Goal: Task Accomplishment & Management: Manage account settings

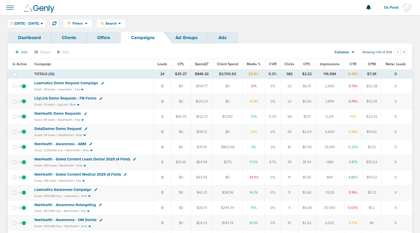
click at [162, 62] on th "Leads" at bounding box center [163, 64] width 18 height 10
click at [162, 63] on span "Leads" at bounding box center [162, 64] width 10 height 4
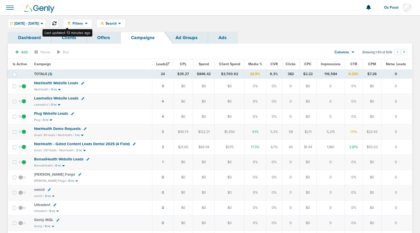
click at [56, 22] on icon at bounding box center [54, 23] width 4 height 4
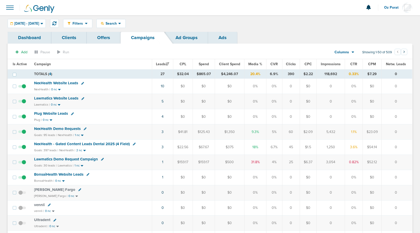
drag, startPoint x: 164, startPoint y: 65, endPoint x: 183, endPoint y: 96, distance: 36.3
click at [133, 143] on icon at bounding box center [134, 144] width 3 height 3
select select
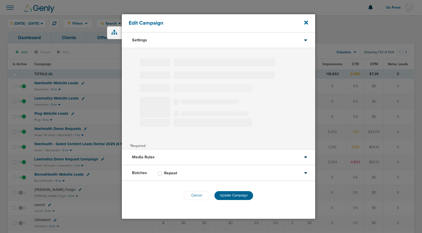
type input "NexHealth - Gated Content Leads Dental 2025 (4 Field)"
select select "Leads"
radio input "true"
select select "readWrite"
checkbox input "true"
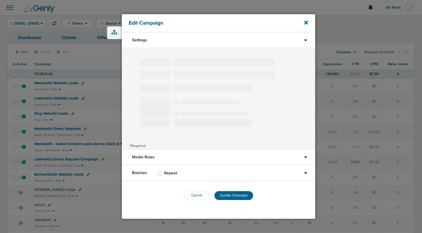
select select "1"
select select "2"
select select "3"
select select "4"
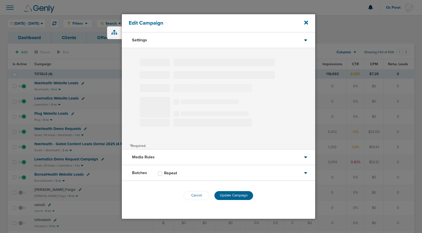
select select "4"
select select "6"
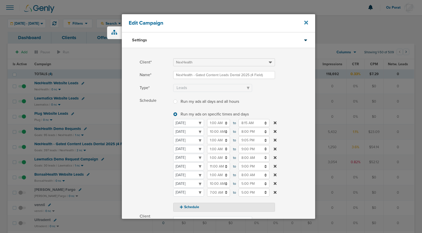
click at [304, 21] on icon at bounding box center [306, 23] width 4 height 4
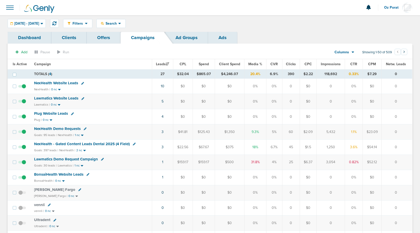
click at [74, 143] on span "NexHealth - Gated Content Leads Dental 2025 (4 Field)" at bounding box center [82, 144] width 96 height 5
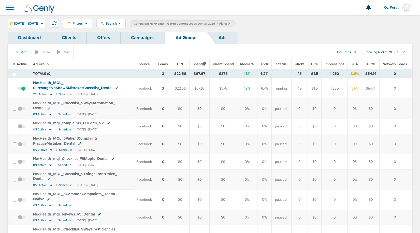
click at [149, 42] on link "Campaigns" at bounding box center [142, 38] width 44 height 12
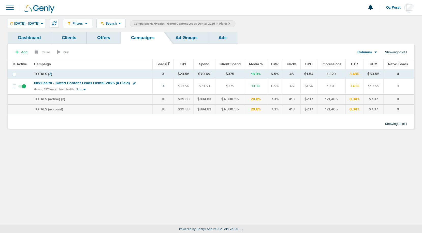
click at [230, 23] on icon at bounding box center [229, 23] width 2 height 2
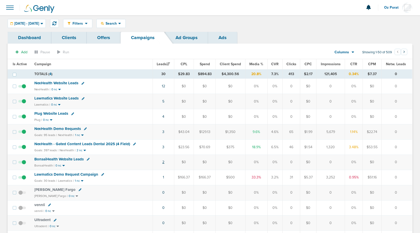
click at [163, 162] on link "2" at bounding box center [163, 162] width 2 height 4
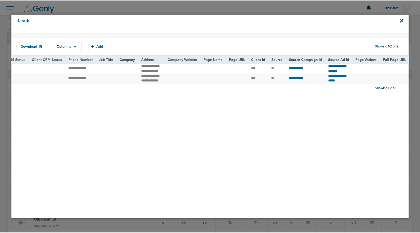
scroll to position [0, 169]
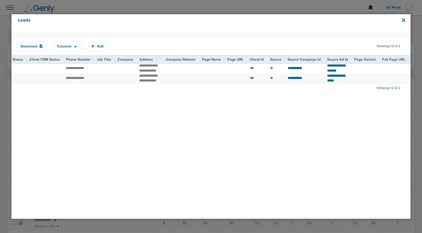
click at [404, 19] on icon at bounding box center [403, 20] width 4 height 4
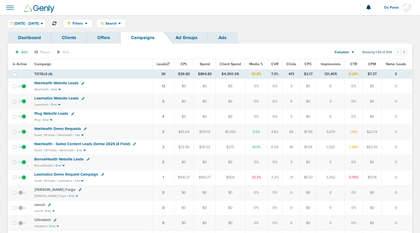
click at [56, 23] on icon at bounding box center [54, 23] width 4 height 4
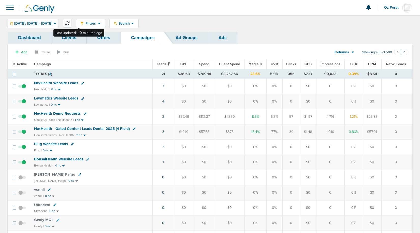
click at [69, 24] on icon at bounding box center [67, 23] width 4 height 4
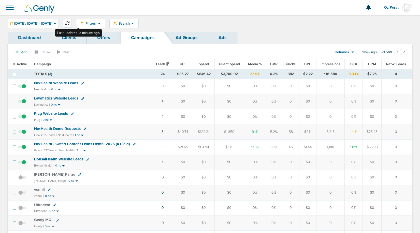
click at [72, 21] on button at bounding box center [67, 23] width 9 height 9
click at [52, 23] on span "Today: 10.15.2025 - 10.15.2025" at bounding box center [33, 24] width 38 height 4
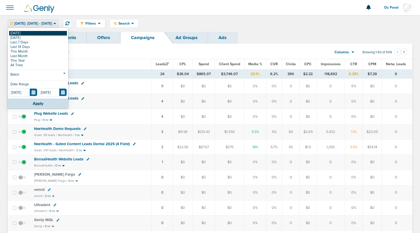
click at [35, 34] on link "[DATE]" at bounding box center [38, 33] width 58 height 5
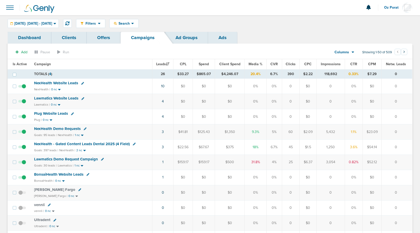
click at [109, 143] on span "NexHealth - Gated Content Leads Dental 2025 (4 Field)" at bounding box center [82, 144] width 96 height 5
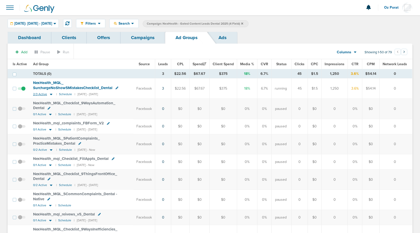
click at [38, 94] on span "2/3 Active" at bounding box center [40, 95] width 14 height 4
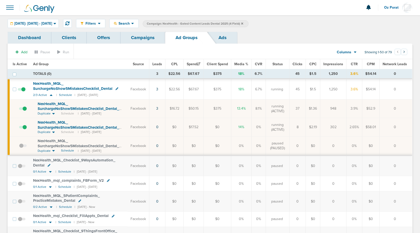
click at [139, 37] on link "Campaigns" at bounding box center [142, 38] width 44 height 12
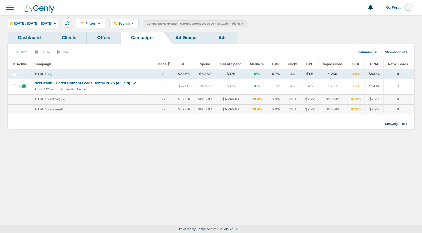
click at [243, 23] on icon at bounding box center [242, 23] width 2 height 2
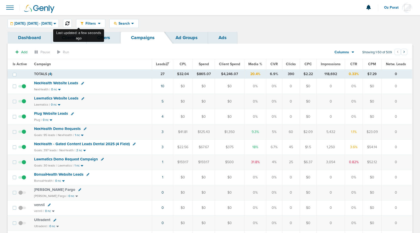
click at [69, 25] on icon at bounding box center [67, 23] width 4 height 4
click at [9, 8] on span at bounding box center [9, 7] width 11 height 11
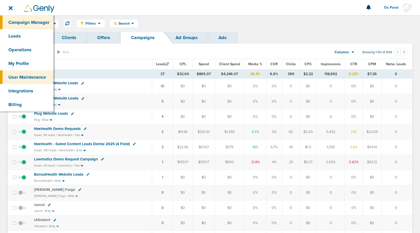
click at [27, 77] on link "User Maintenance" at bounding box center [26, 77] width 53 height 14
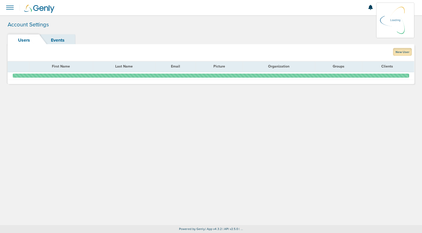
click at [402, 52] on link "New User" at bounding box center [402, 52] width 19 height 8
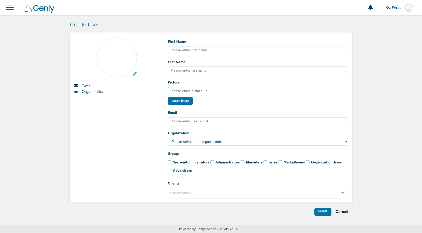
click at [341, 212] on div "Cancel" at bounding box center [341, 212] width 21 height 8
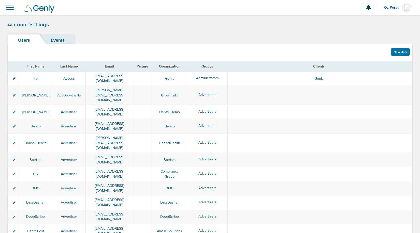
click at [15, 9] on span at bounding box center [9, 7] width 11 height 11
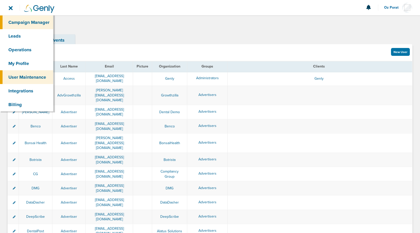
click at [18, 19] on link "Campaign Manager" at bounding box center [26, 23] width 53 height 14
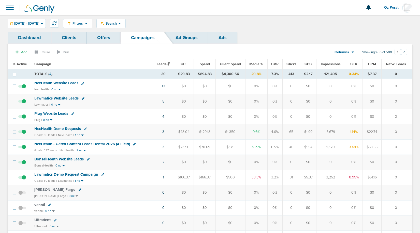
click at [68, 144] on span "NexHealth - Gated Content Leads Dental 2025 (4 Field)" at bounding box center [82, 144] width 96 height 5
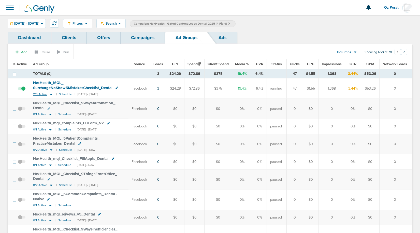
click at [37, 94] on span "2/3 Active" at bounding box center [40, 95] width 14 height 4
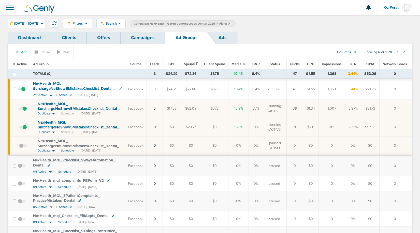
click at [24, 130] on span at bounding box center [23, 130] width 8 height 0
click at [19, 128] on input "checkbox" at bounding box center [19, 128] width 0 height 0
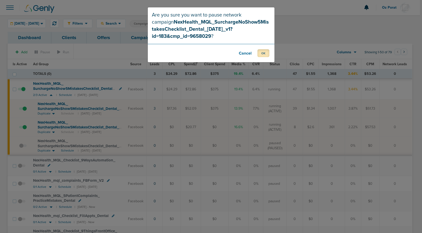
drag, startPoint x: 264, startPoint y: 53, endPoint x: 270, endPoint y: 58, distance: 7.8
click at [264, 53] on button "OK" at bounding box center [263, 53] width 12 height 8
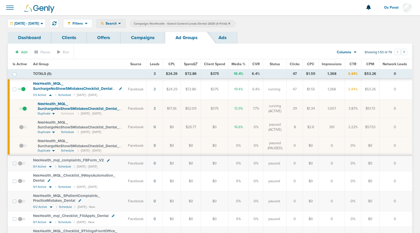
click at [118, 23] on span "Search" at bounding box center [111, 23] width 14 height 4
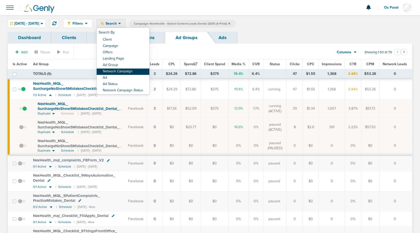
click at [133, 70] on link "Network Campaign" at bounding box center [123, 72] width 53 height 6
select select "netCmpName"
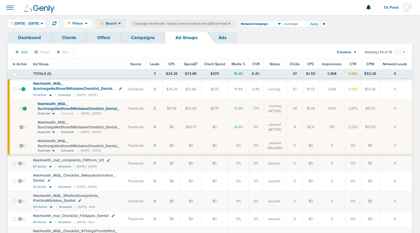
type input "surcharge"
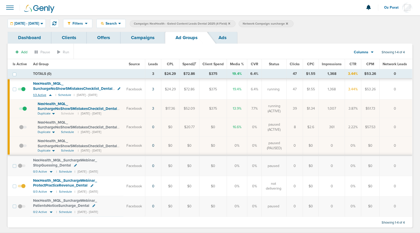
click at [36, 95] on span "1/3 Active" at bounding box center [39, 95] width 13 height 4
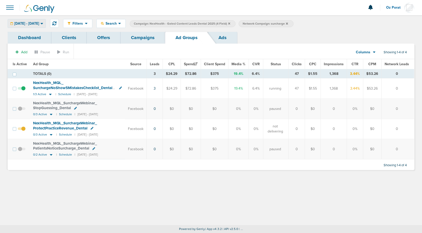
click at [45, 21] on div "10.15.2025 - 10.15.2025" at bounding box center [27, 23] width 38 height 8
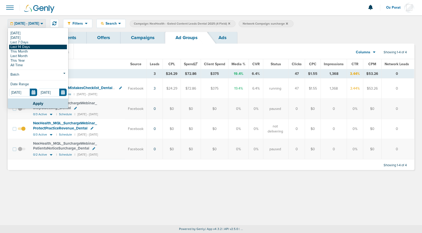
click at [34, 47] on link "Last 14 Days" at bounding box center [38, 47] width 58 height 5
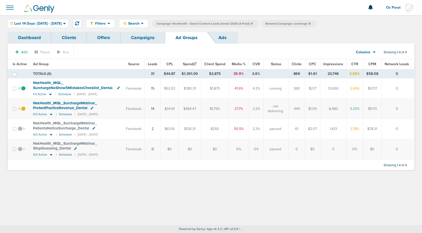
click at [36, 91] on link at bounding box center [34, 93] width 3 height 4
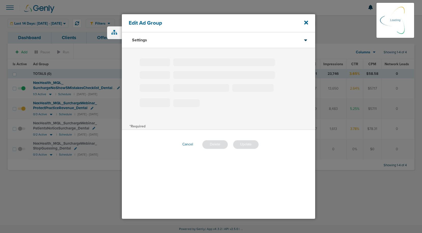
type input "NexHealth_MQL_SurchargeNoShow5MistakesChecklist_Dental"
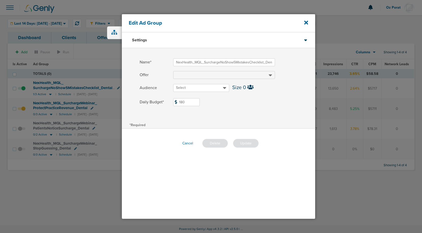
click at [187, 100] on input "180" at bounding box center [186, 102] width 26 height 8
type input "350"
click at [250, 144] on button "Update" at bounding box center [246, 143] width 26 height 9
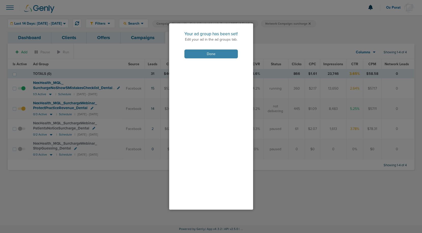
click at [204, 54] on button "Done" at bounding box center [210, 54] width 53 height 9
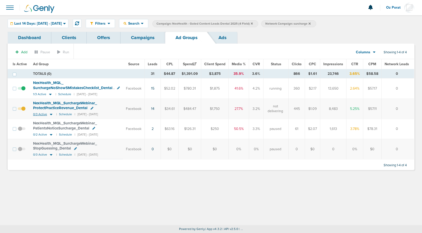
click at [39, 115] on span "0/3 Active" at bounding box center [40, 115] width 14 height 4
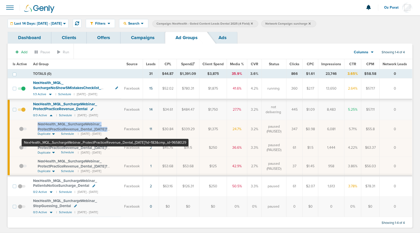
drag, startPoint x: 36, startPoint y: 123, endPoint x: 106, endPoint y: 129, distance: 70.4
click at [106, 129] on td "NexHealth_ MQL_ SurchargeWebinar_ ProtectPracticeRevenue_ Dental_ 10.01.25?id=1…" at bounding box center [75, 129] width 91 height 19
copy span "NexHealth_ MQL_ SurchargeWebinar_ ProtectPracticeRevenue_ Dental_ 10.01.2"
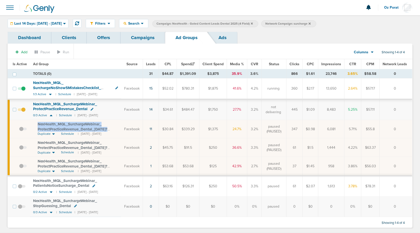
copy span "NexHealth_ MQL_ SurchargeWebinar_ ProtectPracticeRevenue_ Dental_ 10.01.2"
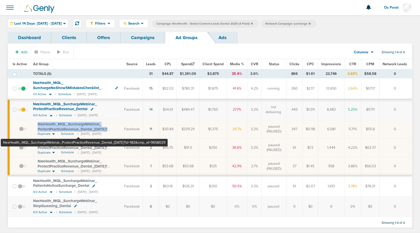
click at [79, 125] on span "NexHealth_ MQL_ SurchargeWebinar_ ProtectPracticeRevenue_ Dental_ 10.01.25?id=1…" at bounding box center [73, 129] width 70 height 14
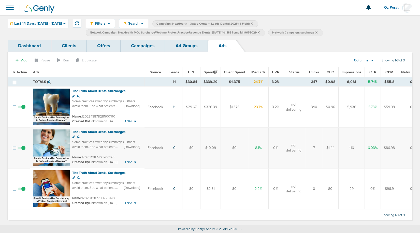
click at [142, 45] on link "Campaigns" at bounding box center [142, 46] width 44 height 12
click at [259, 31] on icon at bounding box center [258, 32] width 2 height 2
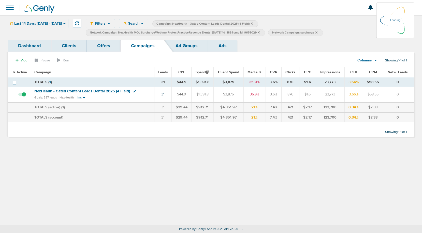
click at [259, 32] on icon at bounding box center [258, 32] width 2 height 2
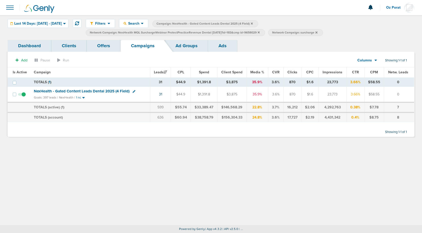
click at [259, 32] on icon at bounding box center [258, 32] width 2 height 2
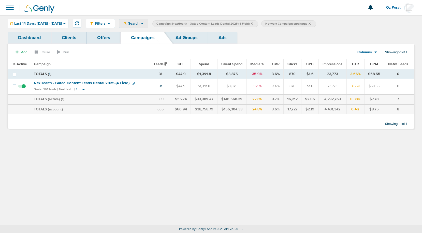
click at [141, 23] on span "Search" at bounding box center [133, 23] width 14 height 4
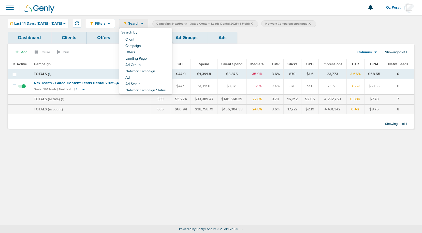
click at [310, 23] on icon at bounding box center [309, 23] width 2 height 3
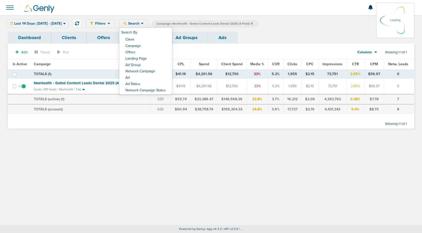
click at [282, 32] on div "Dashboard Clients Offers Campaigns Ad Groups Ads" at bounding box center [211, 38] width 406 height 12
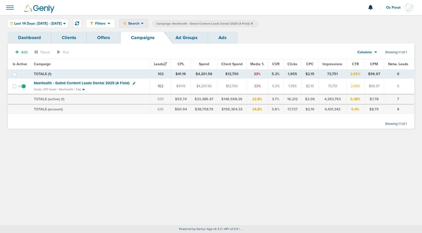
click at [141, 25] on span "Search" at bounding box center [133, 23] width 14 height 4
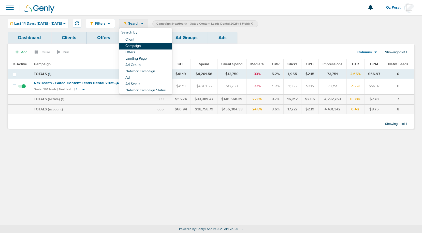
click at [148, 46] on link "Campaign" at bounding box center [145, 46] width 53 height 6
select select "cmpName"
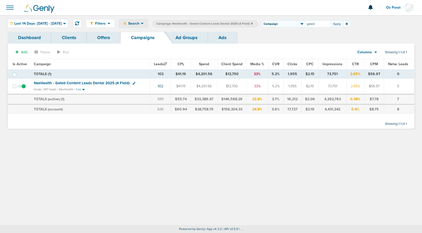
type input "gated"
click at [253, 23] on icon at bounding box center [252, 23] width 2 height 2
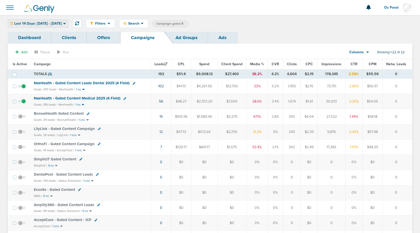
click at [55, 24] on span "Last 14 Days: 10.01.2025 - 10.15.2025" at bounding box center [38, 24] width 48 height 4
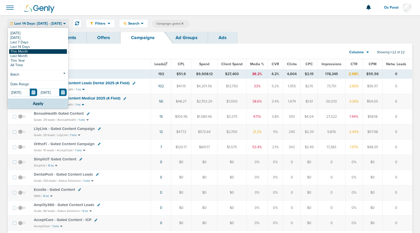
click at [38, 53] on link "This Month" at bounding box center [38, 51] width 58 height 5
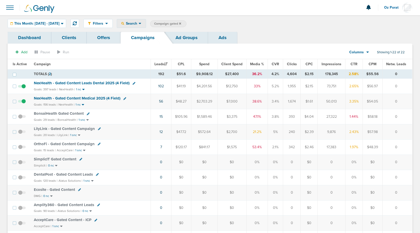
click at [139, 24] on span "Search" at bounding box center [131, 23] width 14 height 4
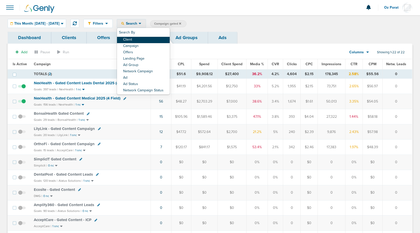
click at [147, 38] on link "Client" at bounding box center [143, 40] width 53 height 6
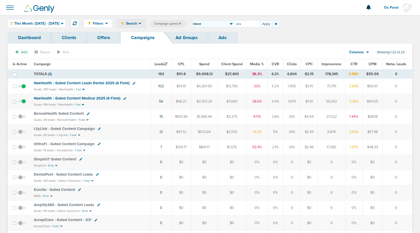
type input "nex"
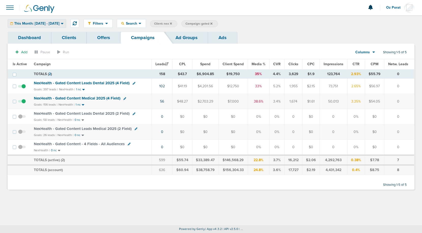
click at [49, 24] on span "This Month: [DATE] - [DATE]" at bounding box center [36, 24] width 45 height 4
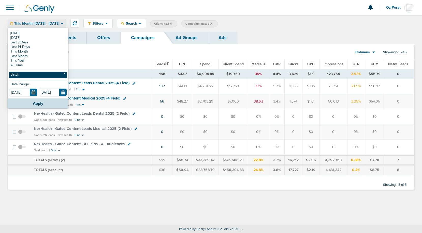
click at [27, 76] on link "Batch" at bounding box center [38, 75] width 58 height 6
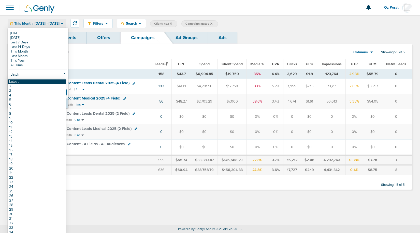
click at [27, 83] on link "Latest" at bounding box center [37, 82] width 58 height 5
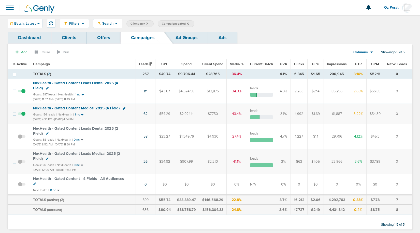
drag, startPoint x: 144, startPoint y: 93, endPoint x: 152, endPoint y: 93, distance: 8.1
click at [152, 93] on td "111" at bounding box center [146, 91] width 20 height 25
copy link "111"
drag, startPoint x: 294, startPoint y: 93, endPoint x: 304, endPoint y: 93, distance: 10.4
click at [304, 93] on td "2,263" at bounding box center [298, 91] width 17 height 25
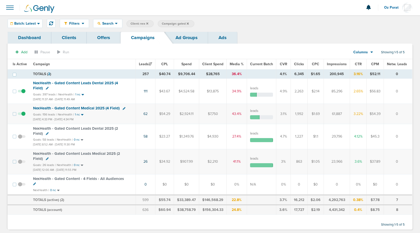
copy td "2,263"
click at [30, 23] on span "Batch: Latest" at bounding box center [25, 24] width 22 height 4
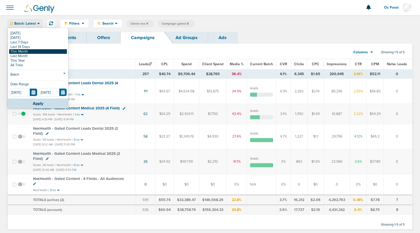
click at [27, 51] on link "This Month" at bounding box center [38, 51] width 58 height 5
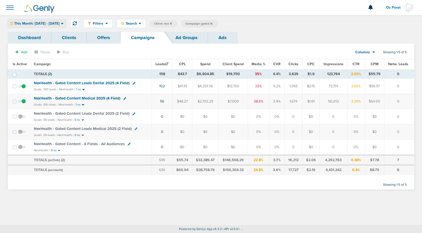
click at [59, 22] on span "This Month: [DATE] - [DATE]" at bounding box center [36, 24] width 45 height 4
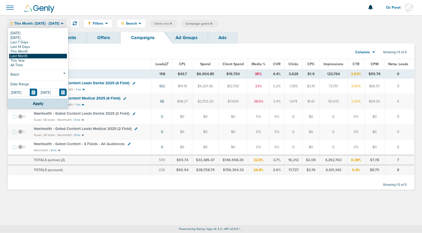
click at [42, 56] on link "Last Month" at bounding box center [38, 56] width 58 height 5
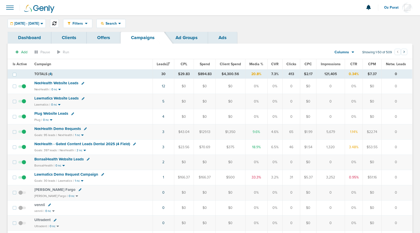
click at [59, 24] on button at bounding box center [54, 23] width 9 height 9
click at [93, 131] on span "NexHealth - Gated Content Leads Dental 2025 (4 Field)" at bounding box center [82, 129] width 96 height 5
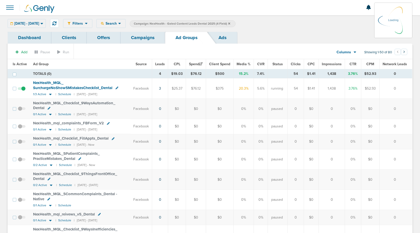
click at [160, 64] on span "Leads" at bounding box center [160, 64] width 10 height 4
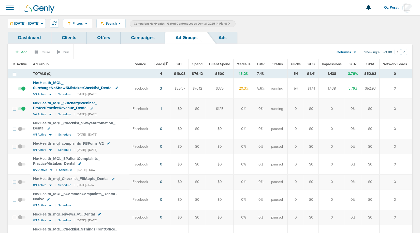
click at [70, 104] on span "NexHealth_ MQL_ SurchargeWebinar_ ProtectPracticeRevenue_ Dental" at bounding box center [65, 106] width 64 height 10
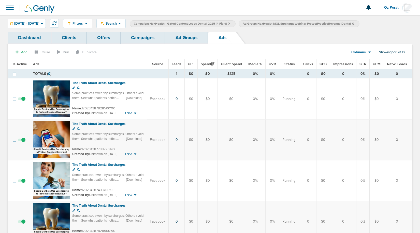
click at [177, 64] on span "Leads" at bounding box center [177, 64] width 10 height 4
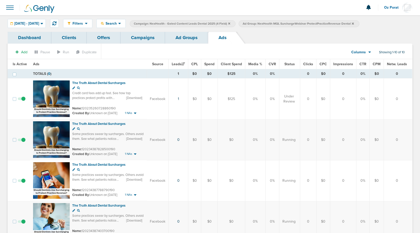
click at [147, 38] on link "Campaigns" at bounding box center [142, 38] width 44 height 12
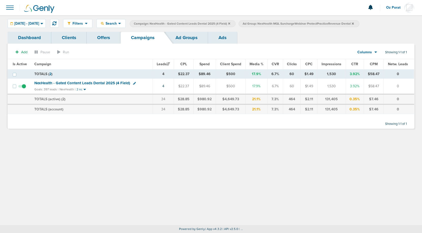
drag, startPoint x: 364, startPoint y: 23, endPoint x: 260, endPoint y: 45, distance: 106.8
click at [262, 43] on div "Filters Active Only Settings Status Active Inactive Objectives MQL SQL Traffic …" at bounding box center [211, 74] width 422 height 119
click at [95, 87] on td "NexHealth - Gated Content Leads Dental 2025 (4 Field) Goals: 397 leads | NexHea…" at bounding box center [91, 87] width 121 height 16
click at [97, 84] on span "NexHealth - Gated Content Leads Dental 2025 (4 Field)" at bounding box center [82, 83] width 96 height 5
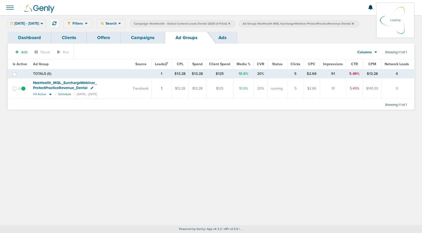
click at [354, 24] on icon at bounding box center [352, 23] width 2 height 2
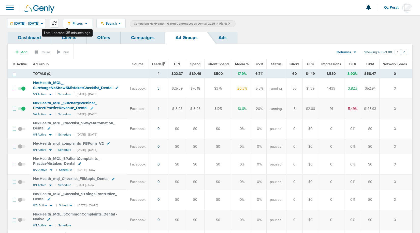
click at [56, 23] on icon at bounding box center [54, 23] width 4 height 4
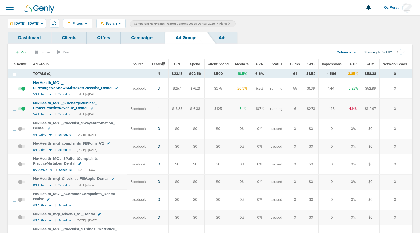
click at [150, 37] on link "Campaigns" at bounding box center [142, 38] width 44 height 12
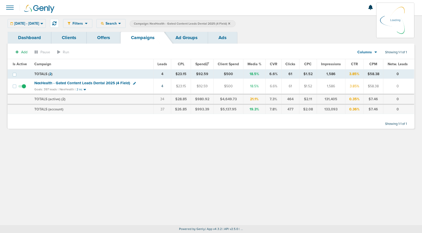
click at [230, 23] on icon at bounding box center [229, 23] width 2 height 3
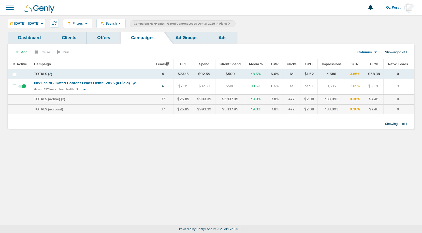
drag, startPoint x: 240, startPoint y: 23, endPoint x: 262, endPoint y: 46, distance: 31.8
click at [262, 46] on div "Filters Active Only Settings Status Active Inactive Objectives MQL SQL Traffic …" at bounding box center [211, 74] width 422 height 119
click at [262, 46] on div "Add Pause Run Columns Media Stats Sales Performance Custom Showing 1-1 of 1 Is …" at bounding box center [211, 86] width 406 height 85
click at [101, 82] on span "NexHealth - Gated Content Leads Dental 2025 (4 Field)" at bounding box center [82, 83] width 96 height 5
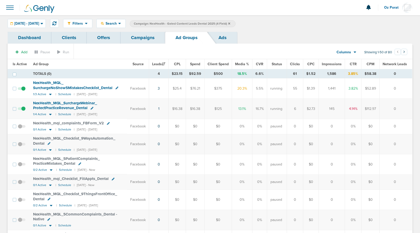
click at [155, 31] on div "Filters Active Only Settings Status Active Inactive Objectives MQL SQL Traffic …" at bounding box center [210, 23] width 420 height 17
click at [150, 38] on link "Campaigns" at bounding box center [142, 38] width 44 height 12
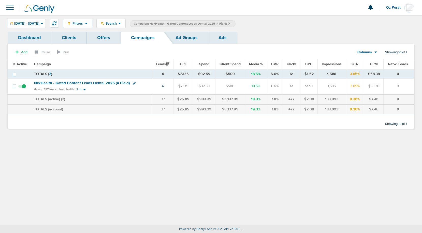
click at [230, 23] on icon at bounding box center [229, 23] width 2 height 2
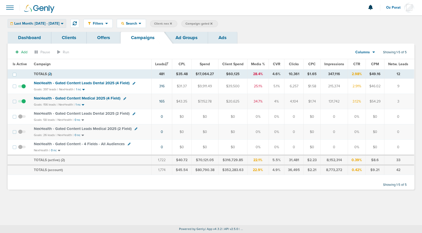
click at [54, 22] on span "Last Month: 09.01.2025 - 09.30.2025" at bounding box center [36, 24] width 45 height 4
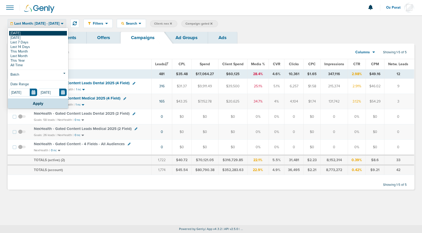
click at [37, 33] on link "[DATE]" at bounding box center [38, 33] width 58 height 5
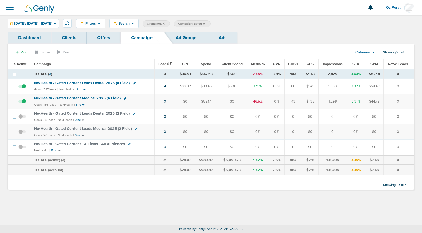
click at [166, 85] on link "4" at bounding box center [165, 86] width 2 height 4
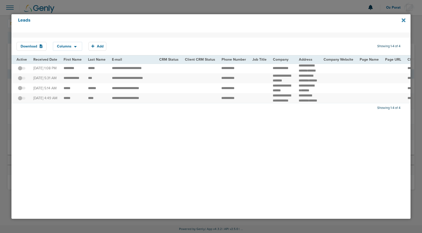
click at [403, 20] on icon at bounding box center [403, 20] width 4 height 4
click at [261, 6] on div at bounding box center [211, 116] width 422 height 233
click at [403, 22] on icon at bounding box center [403, 21] width 4 height 6
click at [164, 6] on div at bounding box center [211, 116] width 422 height 233
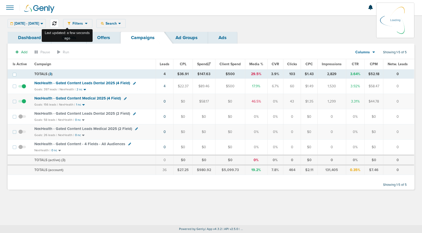
click at [56, 23] on icon at bounding box center [54, 23] width 4 height 4
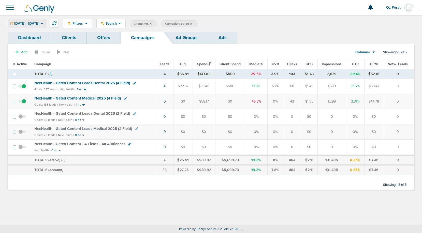
click at [33, 25] on span "[DATE] - [DATE]" at bounding box center [26, 24] width 25 height 4
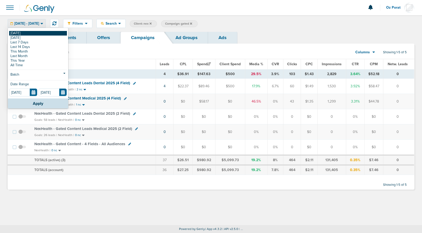
click at [25, 33] on link "[DATE]" at bounding box center [38, 33] width 58 height 5
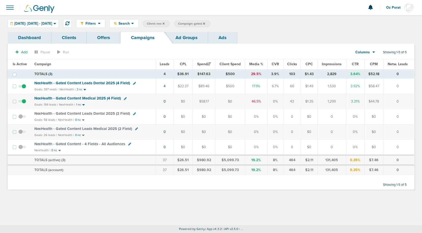
click at [205, 23] on icon at bounding box center [204, 23] width 2 height 2
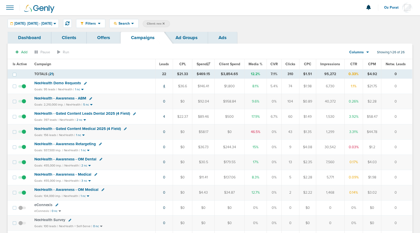
click at [164, 85] on link "4" at bounding box center [164, 86] width 2 height 4
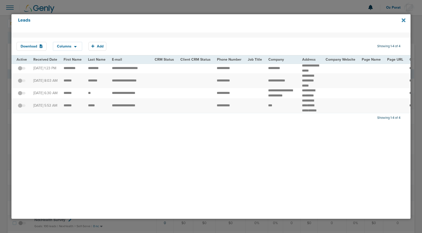
click at [403, 19] on icon at bounding box center [403, 21] width 4 height 6
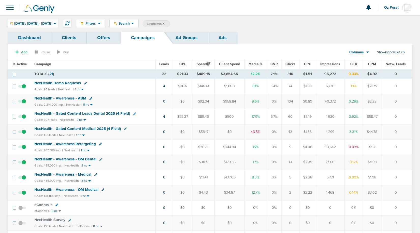
click at [69, 82] on span "NexHealth Demo Requests" at bounding box center [57, 83] width 47 height 5
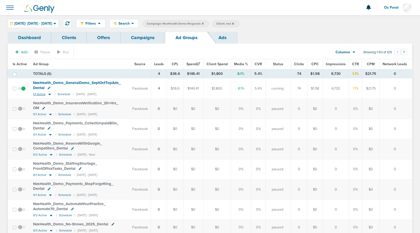
click at [38, 94] on span "1/1 Active" at bounding box center [39, 95] width 12 height 4
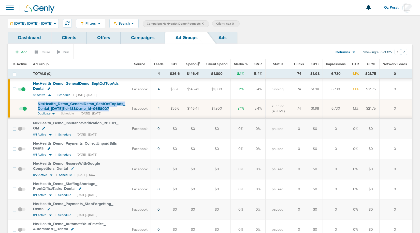
drag, startPoint x: 36, startPoint y: 103, endPoint x: 110, endPoint y: 108, distance: 74.6
click at [110, 108] on td "NexHealth_ Demo_ GeneralDemo_ SeptOctTopAds_ Dental_ [DATE]?id=183&cmp_ id=9658…" at bounding box center [79, 109] width 99 height 19
copy span "NexHealth_ Demo_ GeneralDemo_ SeptOctTopAds_ Dental_ [DATE]?id=183&cmp_ id=9658…"
click at [146, 38] on link "Campaigns" at bounding box center [142, 38] width 44 height 12
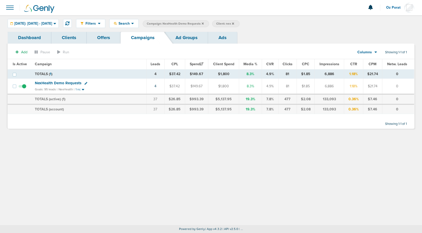
click at [209, 22] on label "Campaign: NexHealth Demo Requests" at bounding box center [176, 23] width 66 height 7
click at [204, 23] on icon at bounding box center [203, 23] width 2 height 2
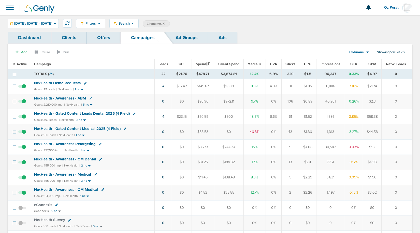
click at [163, 64] on span "Leads" at bounding box center [163, 64] width 10 height 4
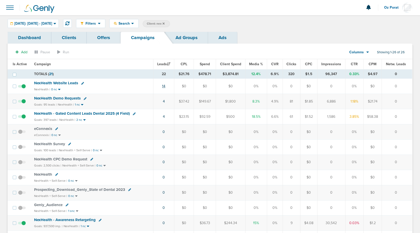
click at [165, 86] on link "14" at bounding box center [163, 86] width 3 height 4
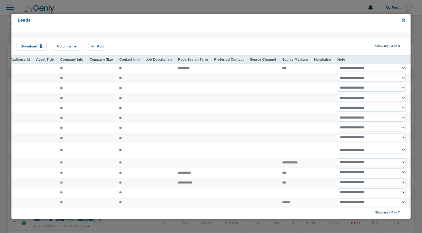
click at [403, 19] on icon at bounding box center [403, 20] width 4 height 4
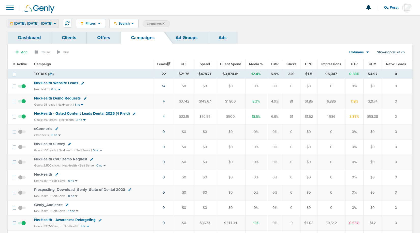
click at [46, 24] on span "Today: 10.15.2025 - 10.15.2025" at bounding box center [33, 24] width 38 height 4
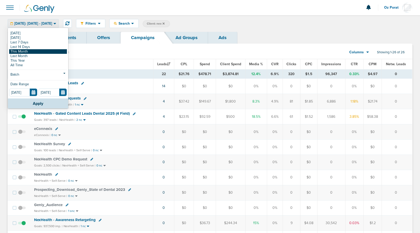
click at [35, 52] on link "This Month" at bounding box center [38, 51] width 58 height 5
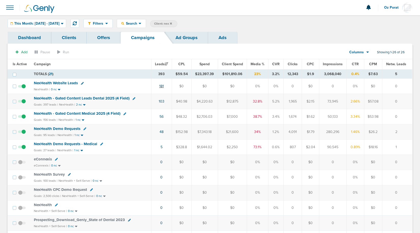
click at [162, 86] on link "181" at bounding box center [161, 86] width 5 height 4
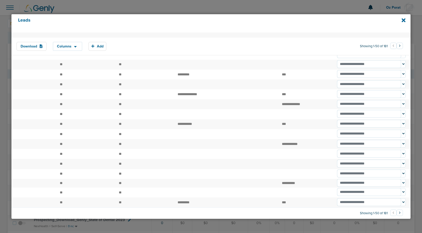
scroll to position [540, 0]
click at [398, 214] on button "›" at bounding box center [399, 213] width 6 height 6
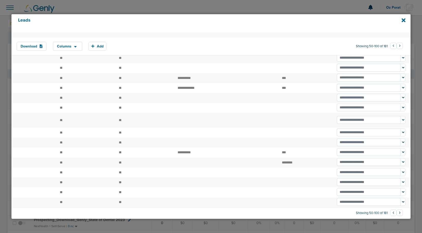
scroll to position [575, 0]
click at [397, 211] on button "›" at bounding box center [399, 213] width 6 height 6
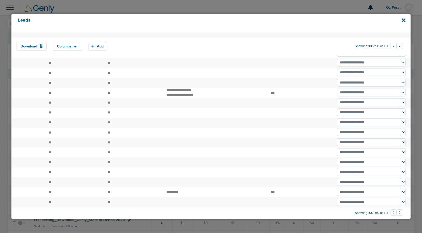
scroll to position [510, 0]
click at [397, 213] on button "›" at bounding box center [399, 213] width 6 height 6
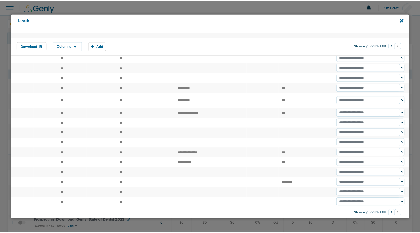
scroll to position [286, 0]
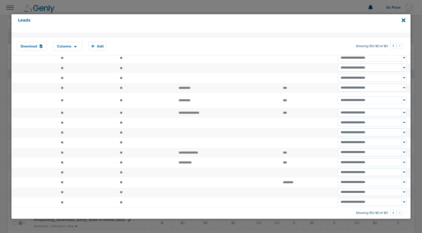
click at [397, 213] on li "›" at bounding box center [399, 214] width 6 height 6
click at [403, 21] on icon at bounding box center [403, 21] width 4 height 6
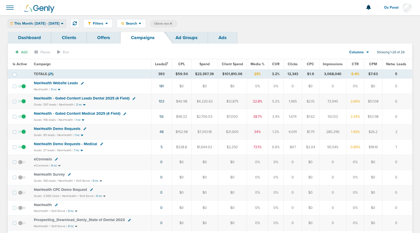
click at [43, 24] on span "This Month: 10.01.2025 - 10.31.2025" at bounding box center [36, 24] width 45 height 4
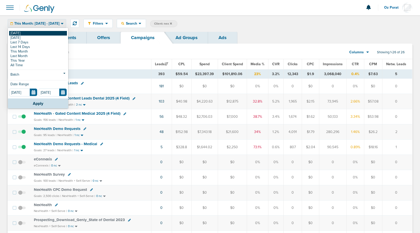
click at [28, 33] on link "[DATE]" at bounding box center [38, 33] width 58 height 5
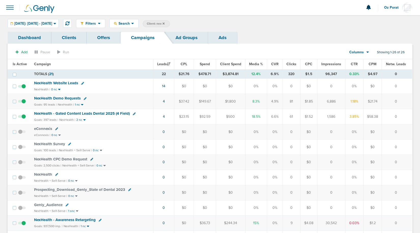
click at [79, 113] on span "NexHealth - Gated Content Leads Dental 2025 (4 Field)" at bounding box center [82, 113] width 96 height 5
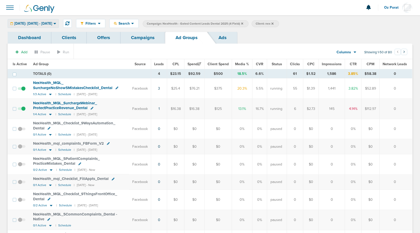
click at [52, 23] on span "Today: 10.15.2025 - 10.15.2025" at bounding box center [33, 24] width 38 height 4
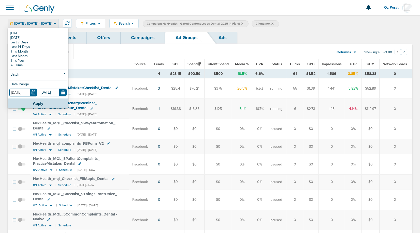
click at [36, 93] on input "[DATE]" at bounding box center [23, 93] width 28 height 8
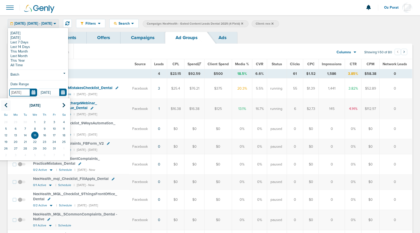
click at [6, 108] on icon at bounding box center [5, 105] width 3 height 5
click at [14, 120] on td "1" at bounding box center [16, 122] width 10 height 7
type input "09.01.2025"
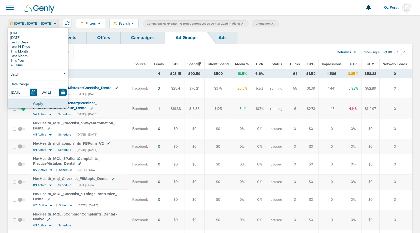
click at [29, 103] on button "Apply" at bounding box center [38, 104] width 60 height 10
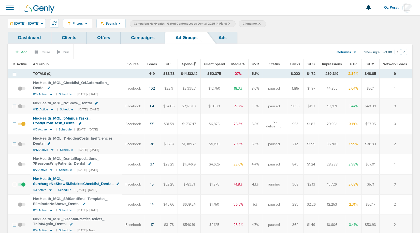
click at [352, 65] on span "CTR" at bounding box center [352, 64] width 7 height 4
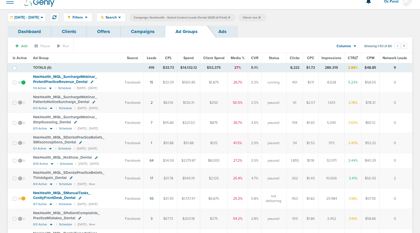
scroll to position [7, 0]
click at [353, 142] on td "3.49%" at bounding box center [352, 143] width 17 height 20
click at [121, 15] on icon at bounding box center [119, 17] width 3 height 4
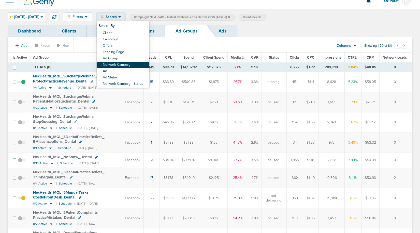
click at [133, 64] on link "Network Campaign" at bounding box center [123, 65] width 53 height 6
select select "netCmpName"
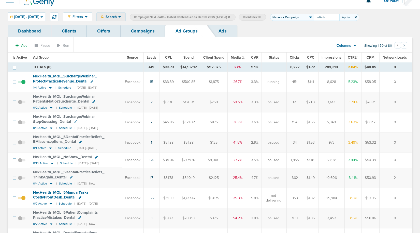
type input "beliefs"
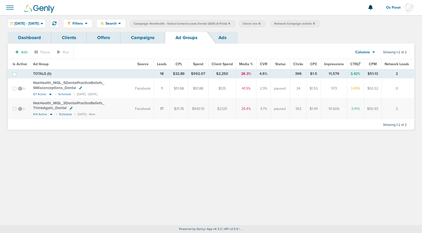
click at [80, 103] on span "NexHealth_ MQL_ 5DentalPracticeBeliefs_ ThinkAgain_ Dental" at bounding box center [68, 106] width 71 height 10
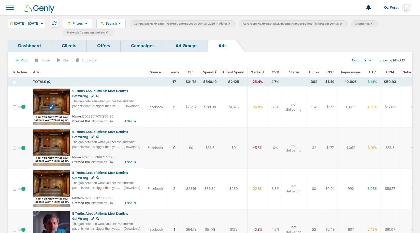
click at [42, 102] on img at bounding box center [51, 107] width 37 height 37
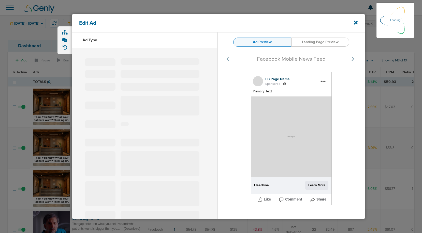
type input "120233517051250190"
type input "5 Truths About Patients Most Dentists Get Wrong"
type textarea "The gap between what you believe and what patients want is bigger than you thin…"
select select
select select "learn_more"
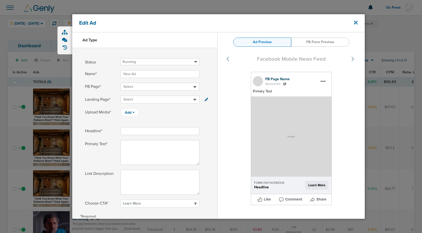
click at [356, 23] on icon at bounding box center [356, 23] width 4 height 4
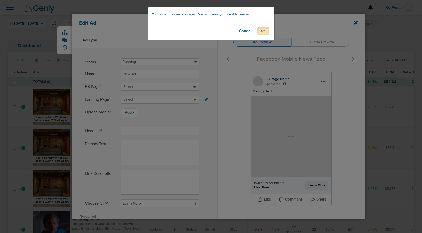
click at [261, 33] on button "OK" at bounding box center [263, 31] width 12 height 8
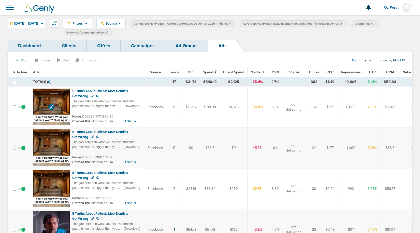
click at [40, 101] on img at bounding box center [51, 107] width 37 height 37
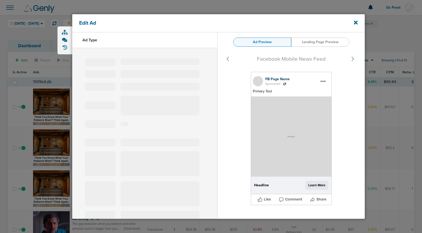
type input "120233517051250190"
type input "5 Truths About Patients Most Dentists Get Wrong"
type textarea "The gap between what you believe and what patients want is bigger than you thin…"
select select "download"
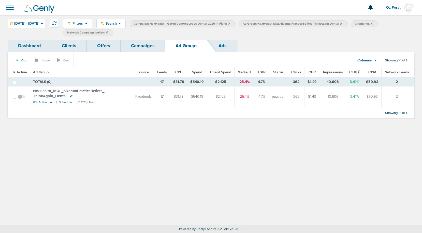
click at [342, 22] on icon at bounding box center [341, 23] width 2 height 3
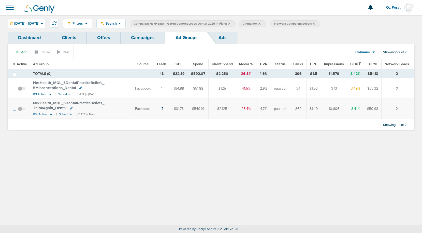
click at [315, 23] on icon at bounding box center [314, 23] width 2 height 2
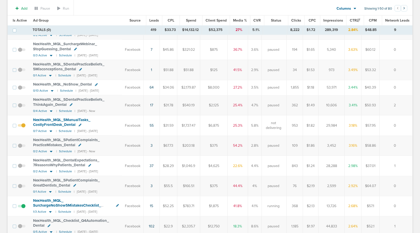
scroll to position [82, 0]
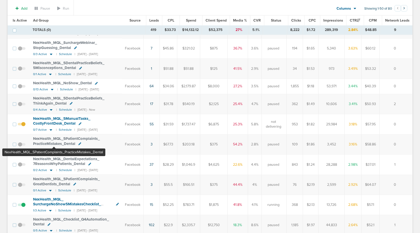
click at [54, 138] on span "NexHealth_ MQL_ 5PatientComplaints_ PracticeMistakes_ Dental" at bounding box center [66, 141] width 67 height 10
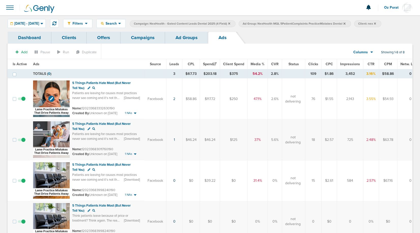
click at [42, 87] on img at bounding box center [51, 99] width 37 height 37
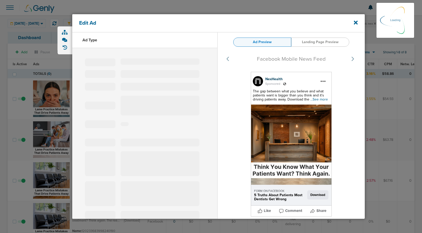
select select "learn_more"
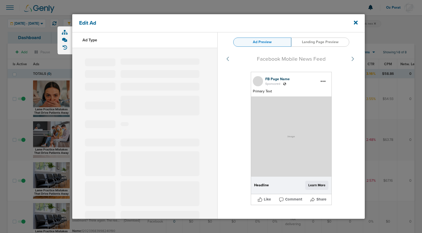
type input "120233683332630190"
type input "5 Things Patients Hate Most (But Never Tell You)"
type textarea "Patients are leaving for causes most practices never see coming and it's not th…"
select select "download"
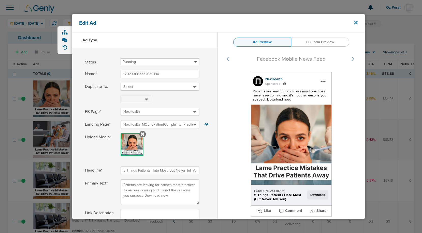
click at [355, 22] on icon at bounding box center [356, 23] width 4 height 4
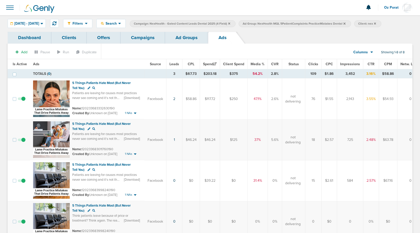
click at [195, 32] on link "Ad Groups" at bounding box center [186, 38] width 43 height 12
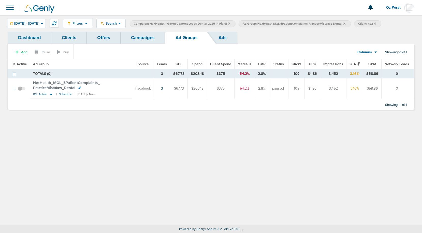
click at [345, 23] on icon at bounding box center [344, 23] width 2 height 2
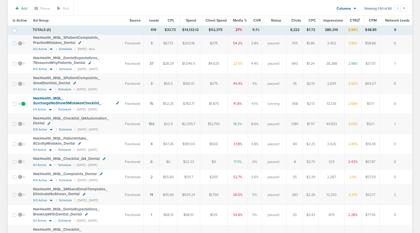
scroll to position [183, 0]
click at [57, 138] on span "NexHealth_ MQL_ PatientIntake_ 8CostlyMistakes_ Dental" at bounding box center [60, 141] width 55 height 10
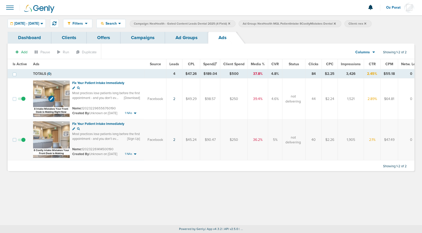
click at [45, 93] on img at bounding box center [51, 99] width 37 height 37
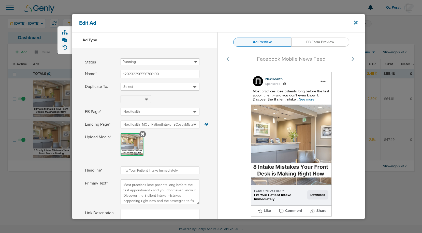
click at [356, 23] on icon at bounding box center [356, 23] width 4 height 4
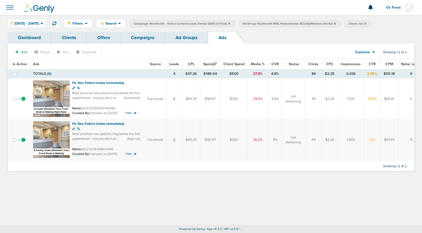
click at [177, 37] on link "Ad Groups" at bounding box center [186, 38] width 43 height 12
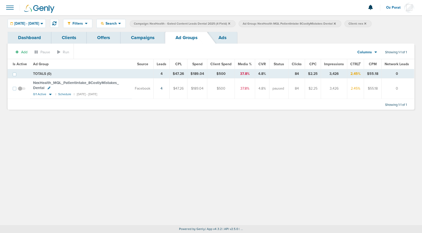
click at [270, 42] on div "Dashboard Clients Offers Campaigns Ad Groups Ads" at bounding box center [211, 38] width 406 height 12
click at [118, 24] on span "Search" at bounding box center [111, 23] width 14 height 4
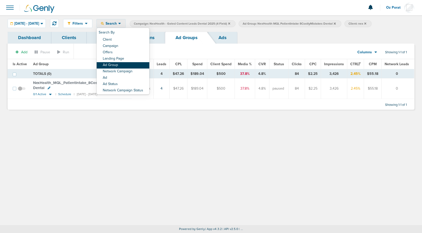
click at [130, 65] on link "Ad Group" at bounding box center [123, 65] width 53 height 6
select select "adGroupName"
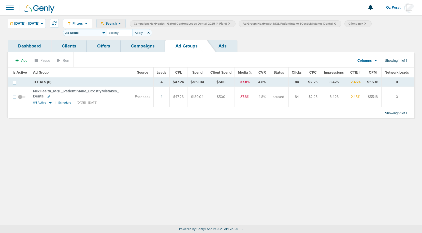
type input "8costly"
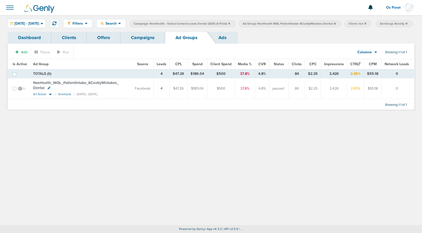
click at [335, 23] on span "Ad Group: NexHealth MQL PatientIntake 8CostlyMistakes Dental" at bounding box center [288, 24] width 93 height 4
click at [335, 24] on icon at bounding box center [334, 23] width 2 height 2
click at [302, 23] on icon at bounding box center [301, 23] width 2 height 2
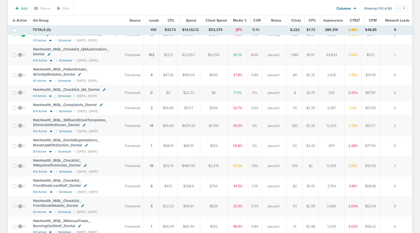
scroll to position [251, 0]
click at [66, 139] on span "NexHealth_ MQL_ DentalExpectations_ BreakUpWithDentist_ Dental" at bounding box center [66, 144] width 66 height 10
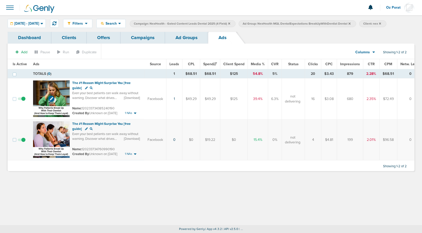
click at [39, 90] on img at bounding box center [51, 99] width 37 height 37
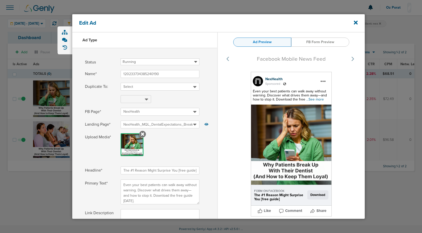
select select "download"
click at [356, 21] on icon at bounding box center [356, 23] width 4 height 6
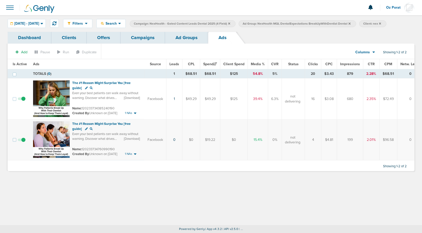
click at [185, 37] on link "Ad Groups" at bounding box center [186, 38] width 43 height 12
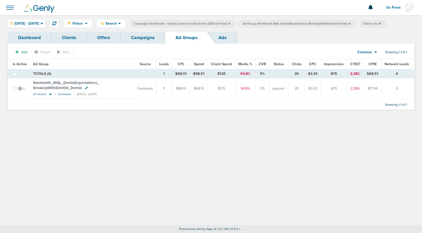
click at [350, 23] on icon at bounding box center [349, 23] width 2 height 2
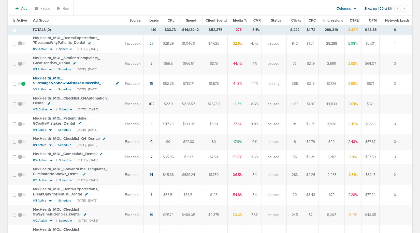
scroll to position [203, 0]
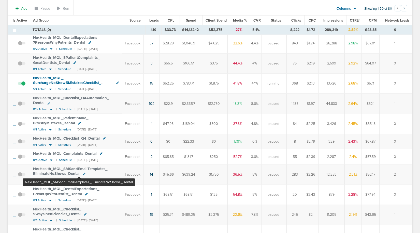
click at [79, 169] on span "NexHealth_ MQL_ SMSandEmailTemplates_ EliminateNoShows_ Dental" at bounding box center [70, 172] width 74 height 10
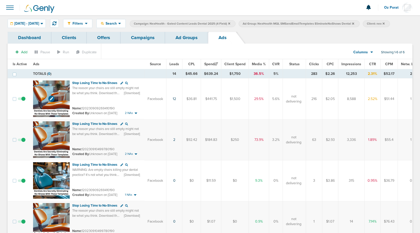
click at [43, 89] on img at bounding box center [51, 99] width 37 height 37
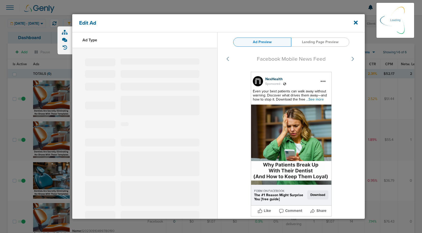
select select "learn_more"
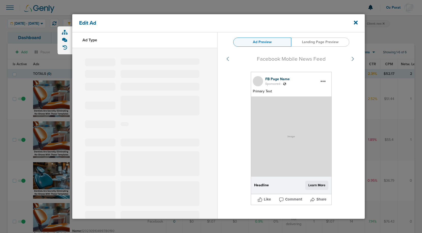
type input "120230909269410190"
type input "Stop Losing Time to No-Shows"
type textarea "The reason your chairs are still empty might not be what you think. Download th…"
select select "download"
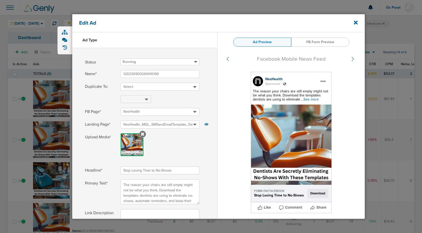
click at [359, 21] on div "Edit Ad" at bounding box center [218, 23] width 292 height 18
click at [358, 21] on div "Edit Ad" at bounding box center [218, 23] width 292 height 18
click at [354, 24] on icon at bounding box center [356, 23] width 4 height 4
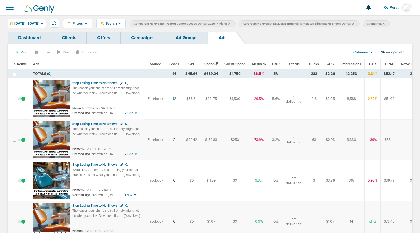
click at [139, 37] on link "Campaigns" at bounding box center [142, 38] width 44 height 12
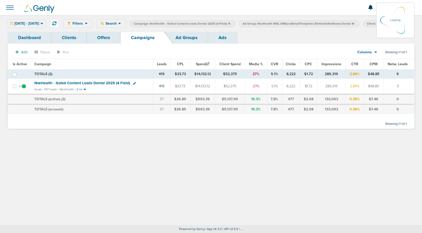
click at [42, 23] on div "09.01.2025 - 10.15.2025 Today Yesterday Last 7 Days Last 14 Days This Month Las…" at bounding box center [27, 23] width 38 height 9
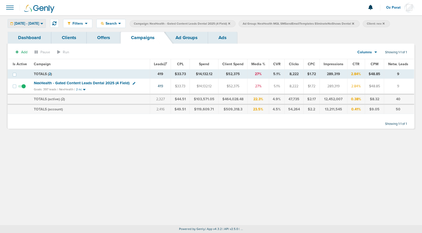
click at [38, 25] on span "09.01.2025 - 10.15.2025" at bounding box center [26, 24] width 25 height 4
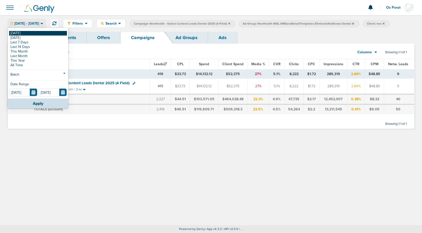
click at [29, 33] on link "[DATE]" at bounding box center [38, 33] width 58 height 5
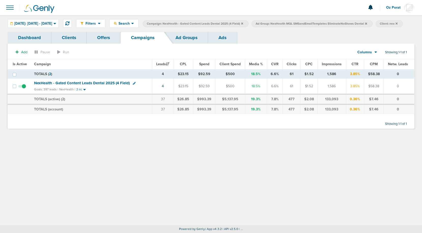
click at [367, 23] on icon at bounding box center [366, 23] width 2 height 2
click at [243, 24] on icon at bounding box center [242, 23] width 2 height 2
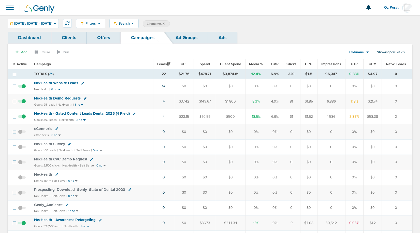
click at [92, 113] on span "NexHealth - Gated Content Leads Dental 2025 (4 Field)" at bounding box center [82, 113] width 96 height 5
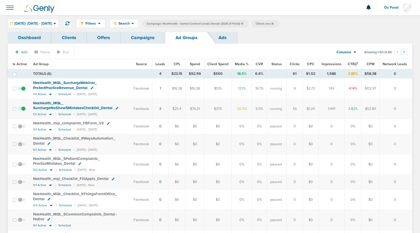
click at [11, 5] on span at bounding box center [9, 7] width 11 height 11
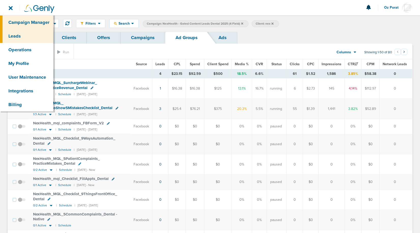
click at [16, 32] on link "Leads" at bounding box center [26, 36] width 53 height 14
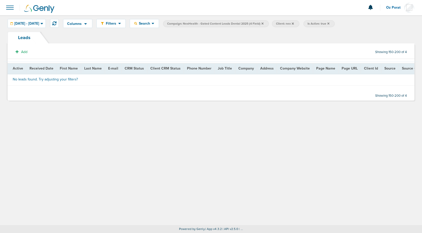
click at [329, 24] on icon at bounding box center [328, 23] width 2 height 2
click at [294, 23] on icon at bounding box center [293, 23] width 2 height 2
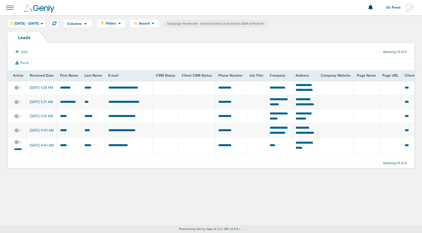
click at [119, 154] on td "**********" at bounding box center [129, 146] width 48 height 16
copy tr "******"
click at [10, 6] on span at bounding box center [9, 7] width 11 height 11
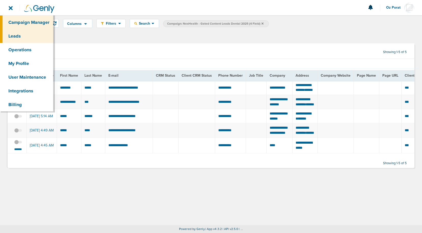
click at [16, 20] on link "Campaign Manager" at bounding box center [26, 23] width 53 height 14
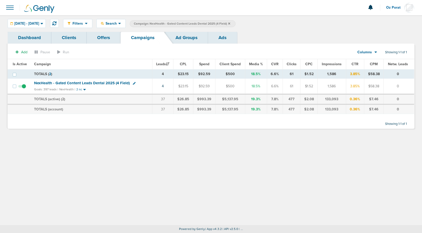
click at [230, 23] on icon at bounding box center [229, 23] width 2 height 2
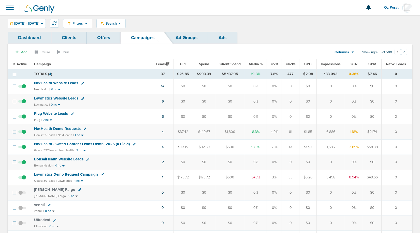
click at [163, 101] on link "6" at bounding box center [163, 101] width 2 height 4
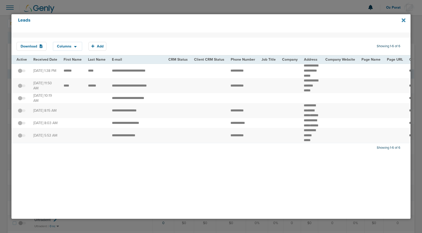
click at [402, 20] on icon at bounding box center [403, 20] width 4 height 4
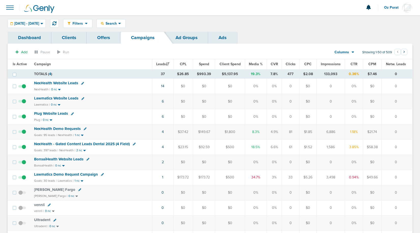
click at [62, 98] on span "Lawmatics Website Leads" at bounding box center [56, 98] width 44 height 5
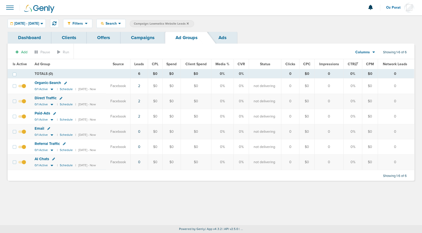
click at [42, 112] on span "Paid-Ads" at bounding box center [43, 113] width 16 height 5
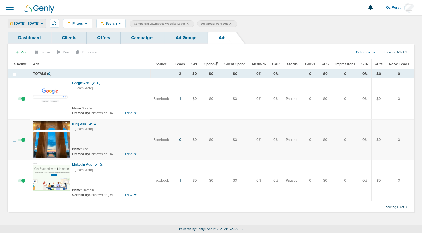
click at [32, 25] on span "[DATE] - [DATE]" at bounding box center [26, 24] width 25 height 4
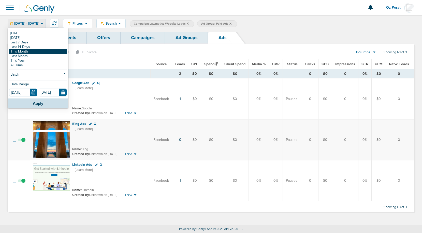
click at [26, 49] on link "This Month" at bounding box center [38, 51] width 58 height 5
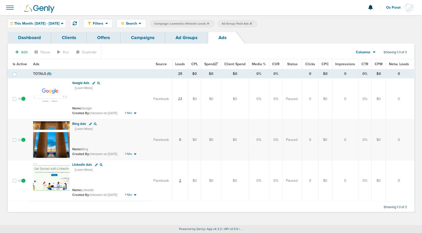
click at [181, 180] on link "2" at bounding box center [180, 181] width 2 height 4
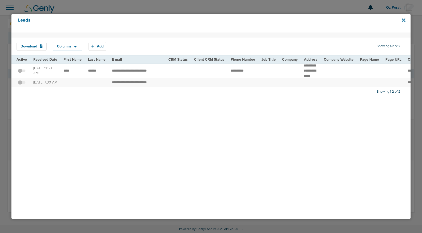
click at [402, 20] on icon at bounding box center [403, 20] width 4 height 4
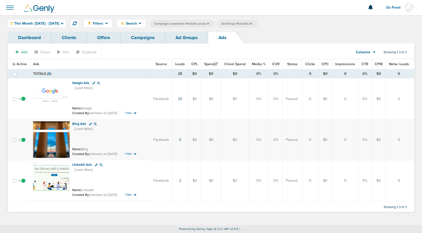
click at [142, 40] on link "Campaigns" at bounding box center [142, 38] width 44 height 12
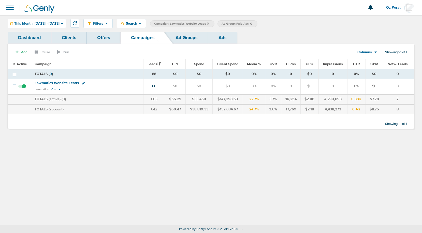
click at [252, 23] on icon at bounding box center [251, 23] width 2 height 3
click at [214, 21] on label "Campaign: Lawmatics Website Leads" at bounding box center [182, 23] width 64 height 7
click at [209, 24] on icon at bounding box center [208, 23] width 2 height 2
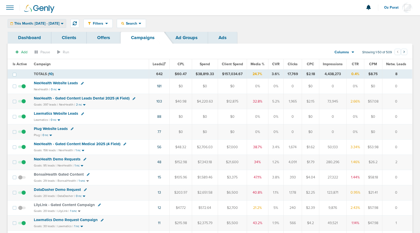
click at [52, 26] on div "This Month: 10.01.2025 - 10.31.2025" at bounding box center [37, 23] width 58 height 8
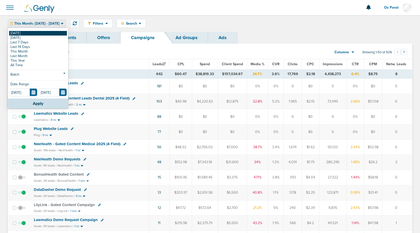
click at [37, 33] on link "[DATE]" at bounding box center [38, 33] width 58 height 5
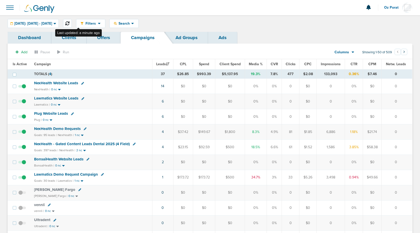
click at [69, 25] on icon at bounding box center [67, 23] width 4 height 4
click at [69, 23] on icon at bounding box center [67, 23] width 4 height 4
click at [93, 143] on span "NexHealth - Gated Content Leads Dental 2025 (4 Field)" at bounding box center [82, 144] width 96 height 5
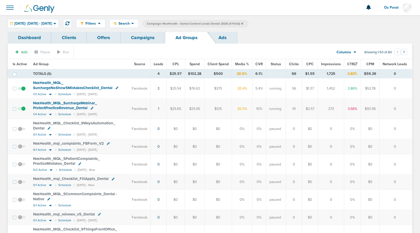
click at [139, 37] on link "Campaigns" at bounding box center [142, 38] width 44 height 12
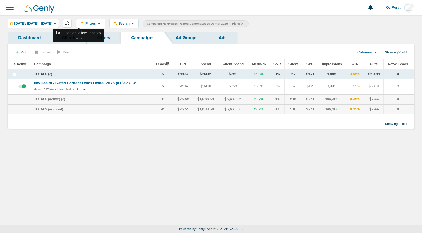
click at [69, 24] on icon at bounding box center [67, 23] width 4 height 4
click at [164, 87] on link "6" at bounding box center [163, 86] width 2 height 4
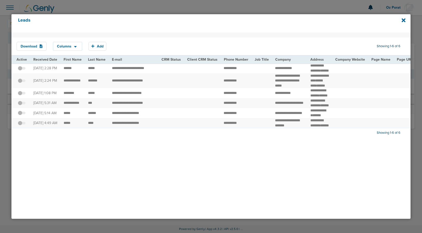
click at [21, 71] on span at bounding box center [22, 71] width 8 height 0
click at [22, 69] on input "checkbox" at bounding box center [22, 69] width 0 height 0
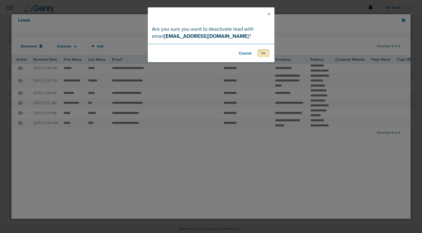
click at [265, 53] on button "OK" at bounding box center [263, 53] width 12 height 8
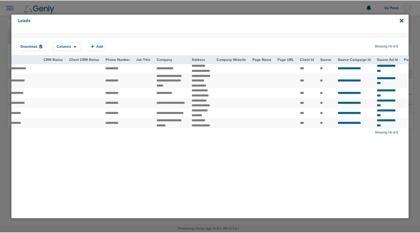
scroll to position [0, 137]
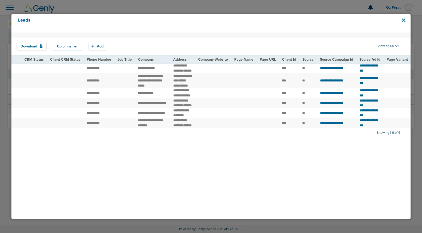
click at [403, 20] on icon at bounding box center [403, 20] width 4 height 4
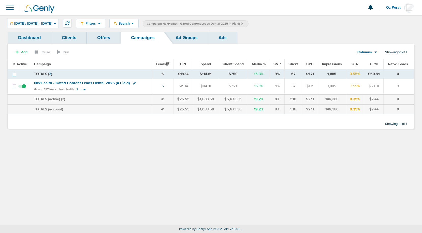
click at [93, 84] on span "NexHealth - Gated Content Leads Dental 2025 (4 Field)" at bounding box center [82, 83] width 96 height 5
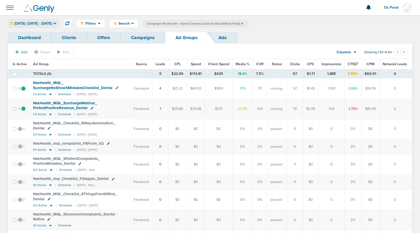
click at [52, 24] on span "Today: 10.15.2025 - 10.15.2025" at bounding box center [33, 24] width 38 height 4
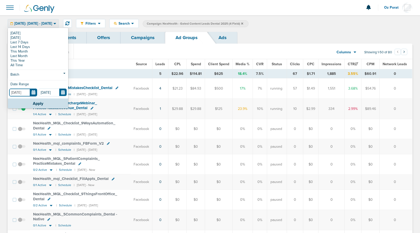
click at [34, 93] on input "[DATE]" at bounding box center [23, 93] width 28 height 8
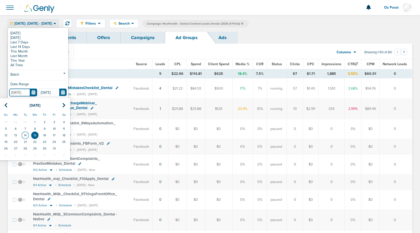
click at [24, 136] on td "14" at bounding box center [25, 135] width 10 height 7
type input "10.14.2025"
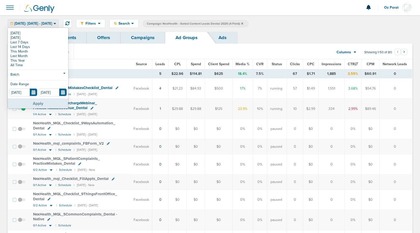
click at [34, 104] on button "Apply" at bounding box center [38, 104] width 60 height 10
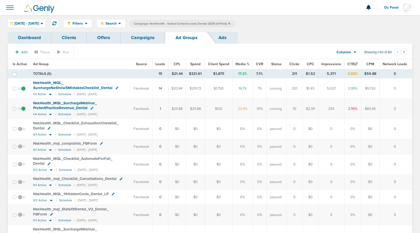
drag, startPoint x: 252, startPoint y: 90, endPoint x: 158, endPoint y: 89, distance: 94.0
click at [158, 89] on tr "NexHealth_ MQL_ SurchargeNoShow5MistakesChecklist_ Dental 1/3 Active | Schedule…" at bounding box center [210, 89] width 404 height 20
drag, startPoint x: 382, startPoint y: 108, endPoint x: 196, endPoint y: 109, distance: 185.5
click at [196, 109] on tr "NexHealth_ MQL_ SurchargeWebinar_ ProtectPracticeRevenue_ Dental 1/4 Active | S…" at bounding box center [210, 109] width 404 height 20
click at [366, 110] on td "$89.46" at bounding box center [370, 109] width 18 height 20
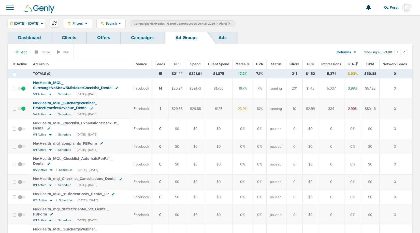
click at [56, 24] on icon at bounding box center [54, 23] width 4 height 4
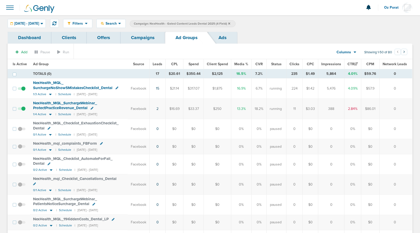
click at [150, 34] on link "Campaigns" at bounding box center [142, 38] width 44 height 12
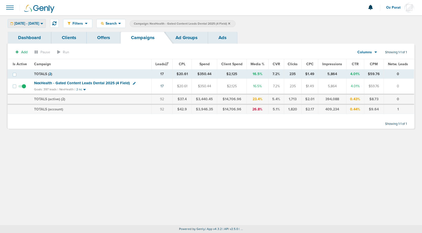
click at [37, 23] on span "10.14.2025 - 10.15.2025" at bounding box center [26, 24] width 25 height 4
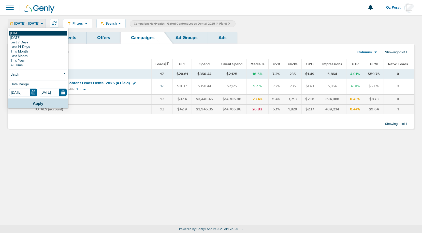
click at [31, 34] on link "[DATE]" at bounding box center [38, 33] width 58 height 5
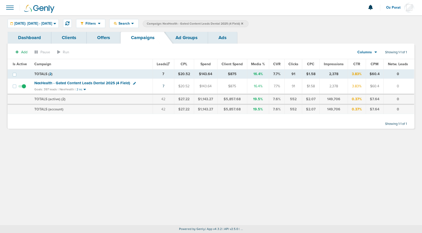
click at [108, 83] on span "NexHealth - Gated Content Leads Dental 2025 (4 Field)" at bounding box center [82, 83] width 96 height 5
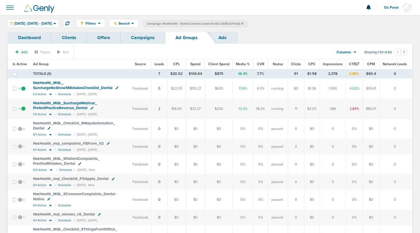
drag, startPoint x: 247, startPoint y: 167, endPoint x: 247, endPoint y: 198, distance: 31.8
click at [216, 145] on td "$0" at bounding box center [218, 146] width 27 height 15
click at [243, 23] on icon at bounding box center [242, 23] width 2 height 2
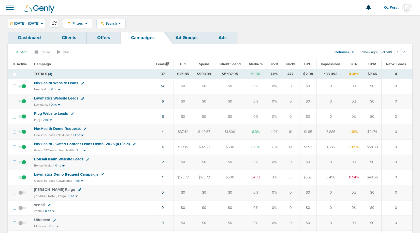
click at [59, 25] on button at bounding box center [54, 23] width 9 height 9
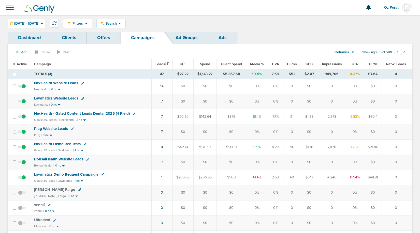
click at [389, 7] on span "Oz Porat" at bounding box center [393, 8] width 18 height 4
click at [381, 20] on link "Sign Out" at bounding box center [386, 22] width 51 height 6
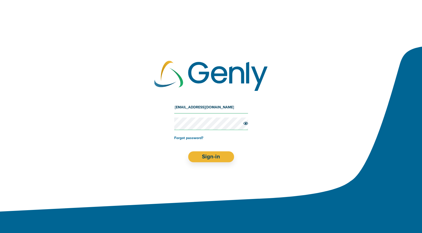
click at [212, 108] on input "[EMAIL_ADDRESS][DOMAIN_NAME]" at bounding box center [211, 107] width 74 height 12
type input "[EMAIL_ADDRESS][DOMAIN_NAME]"
click at [215, 158] on button "Sign-in" at bounding box center [211, 156] width 46 height 11
